Goal: Transaction & Acquisition: Purchase product/service

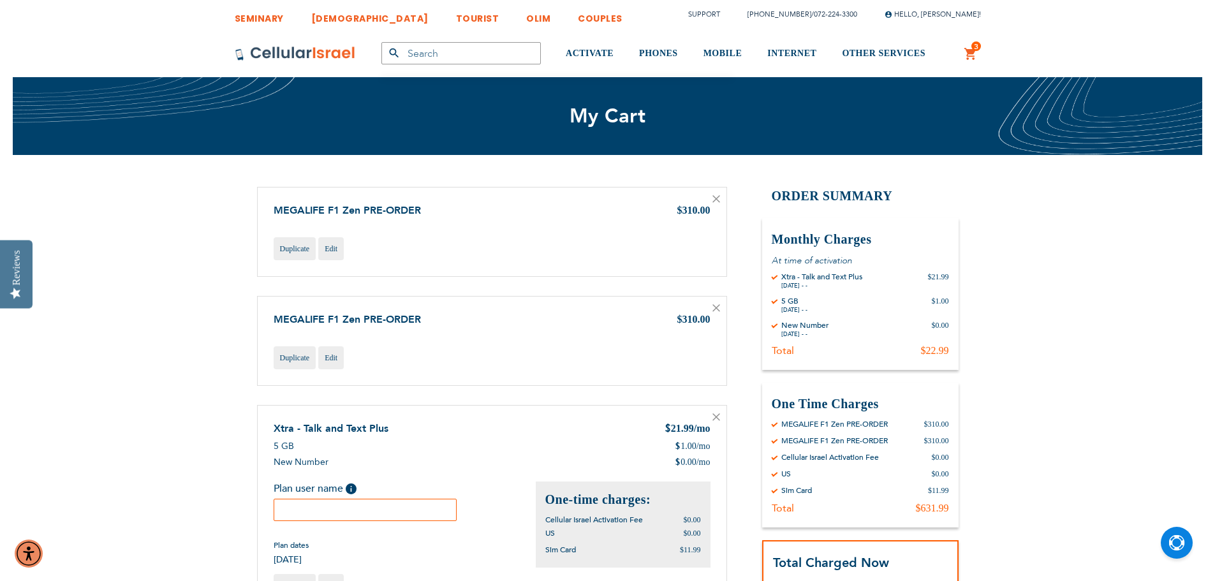
type input "[EMAIL_ADDRESS][PERSON_NAME][DOMAIN_NAME]"
click at [717, 199] on icon at bounding box center [716, 199] width 8 height 8
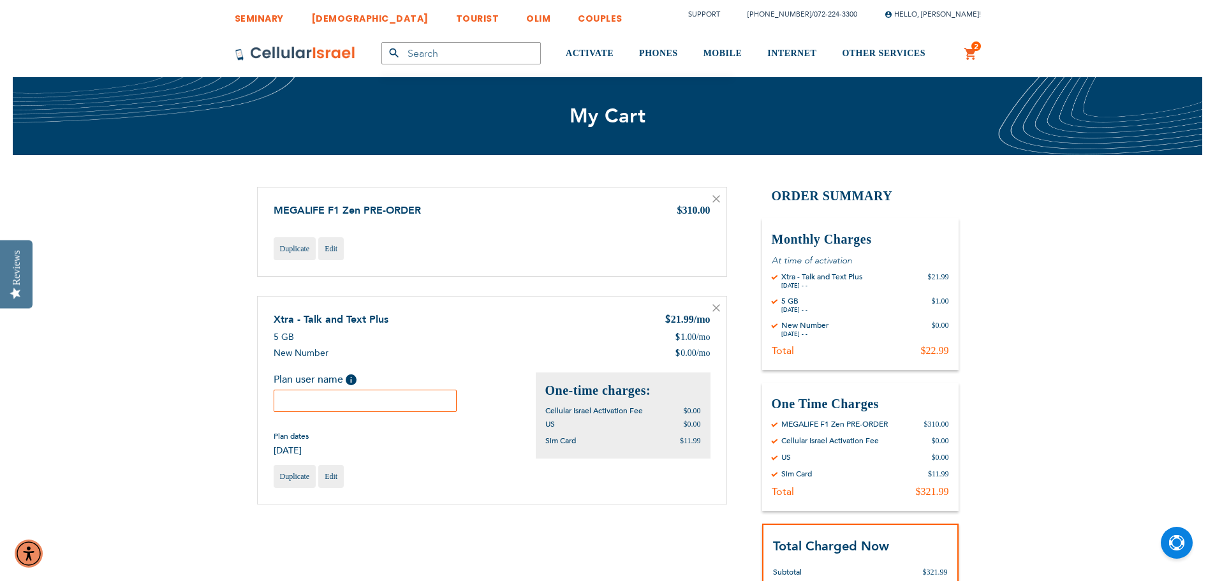
type input "[EMAIL_ADDRESS][PERSON_NAME][DOMAIN_NAME]"
click at [753, 350] on div "Shopping Cart Items MEGALIFE F1 Zen PRE-ORDER $310.00 Duplicate Edit" at bounding box center [608, 438] width 702 height 502
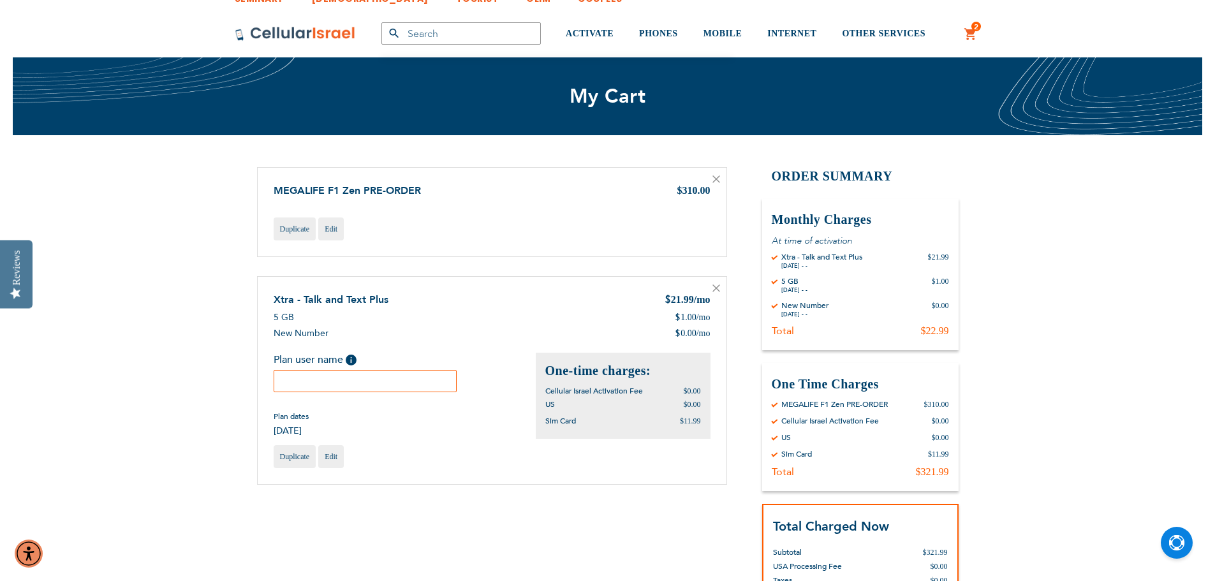
scroll to position [32, 0]
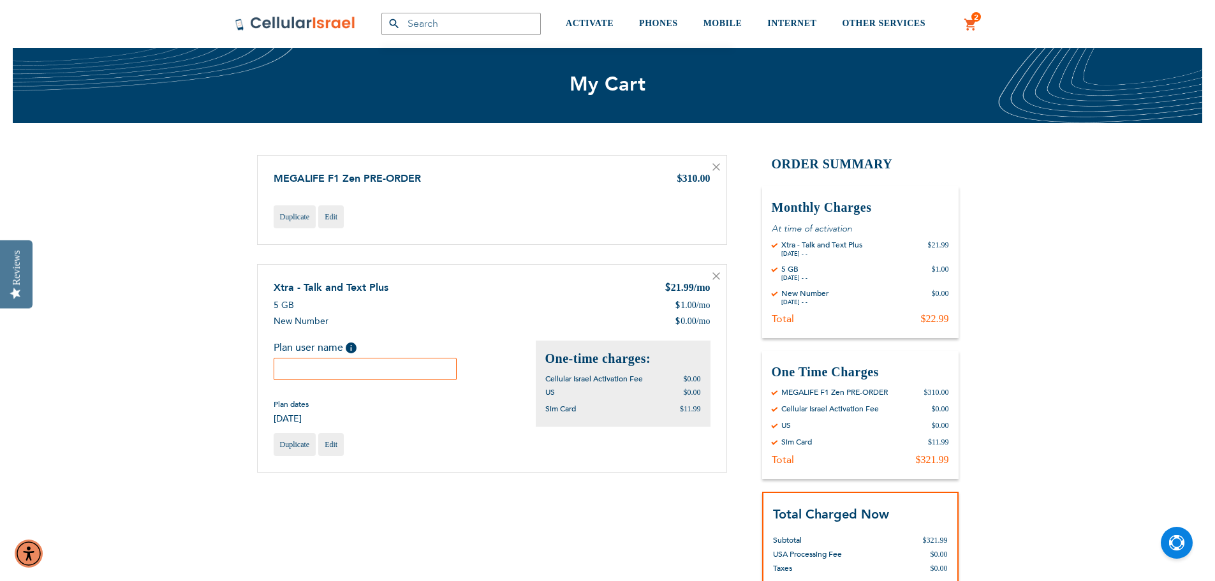
click at [399, 368] on input "text" at bounding box center [366, 369] width 184 height 22
type input "MYF Israel year"
click at [488, 251] on td "MEGALIFE F1 Zen PRE-ORDER $310.00 Duplicate Edit" at bounding box center [492, 209] width 470 height 109
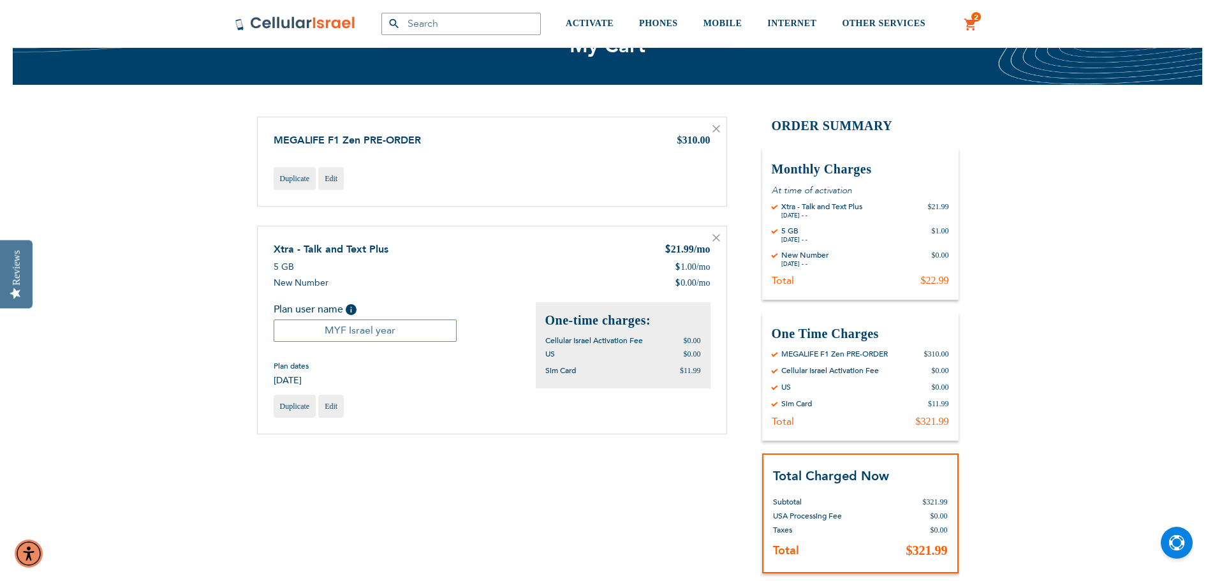
scroll to position [67, 0]
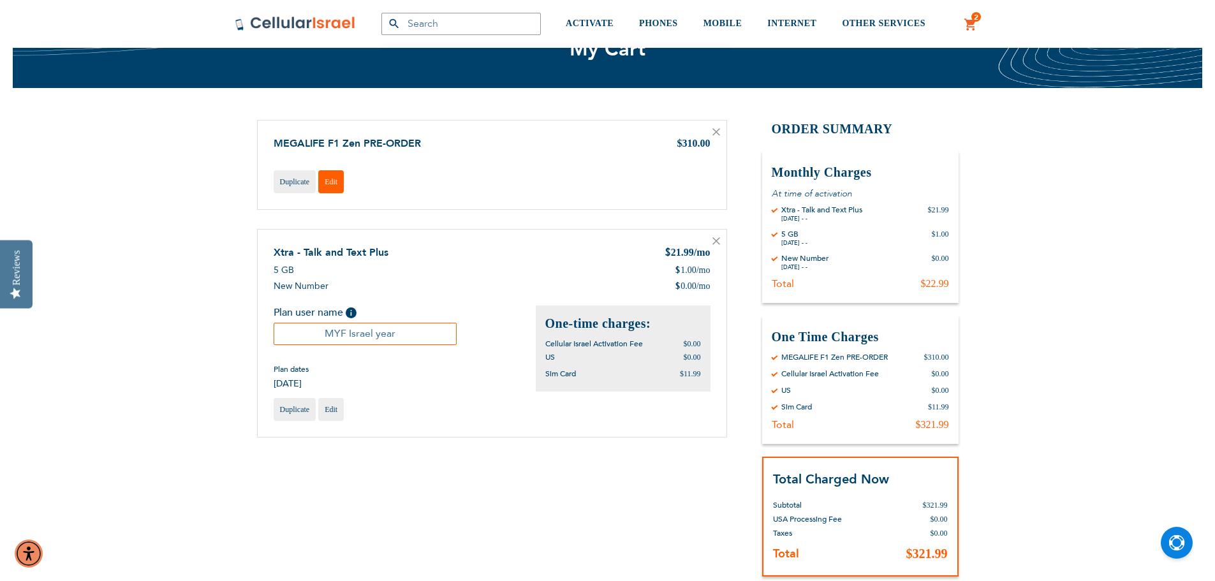
click at [341, 184] on link "Edit" at bounding box center [331, 181] width 26 height 23
